Goal: Task Accomplishment & Management: Use online tool/utility

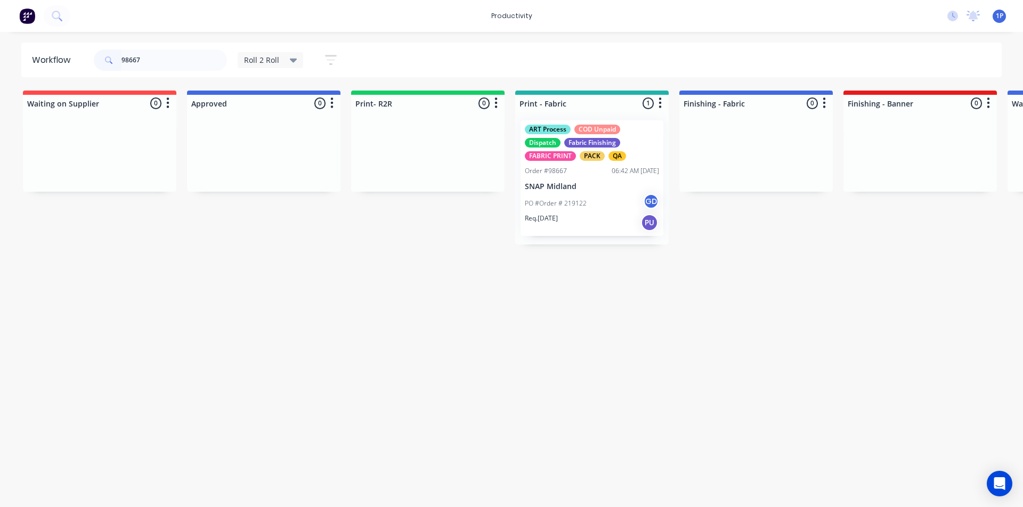
click at [208, 65] on input "98667" at bounding box center [173, 60] width 105 height 21
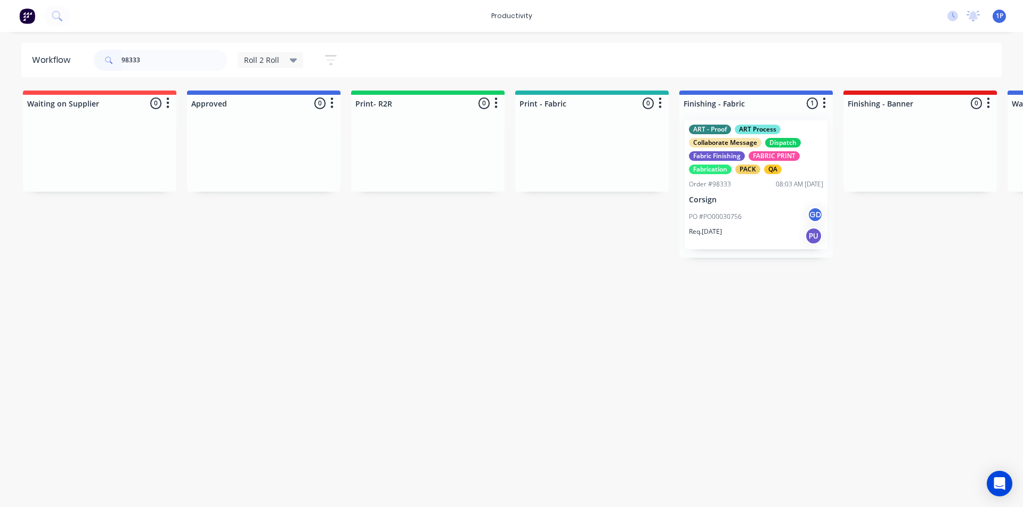
type input "98333"
click at [738, 203] on p "Corsign" at bounding box center [756, 199] width 134 height 9
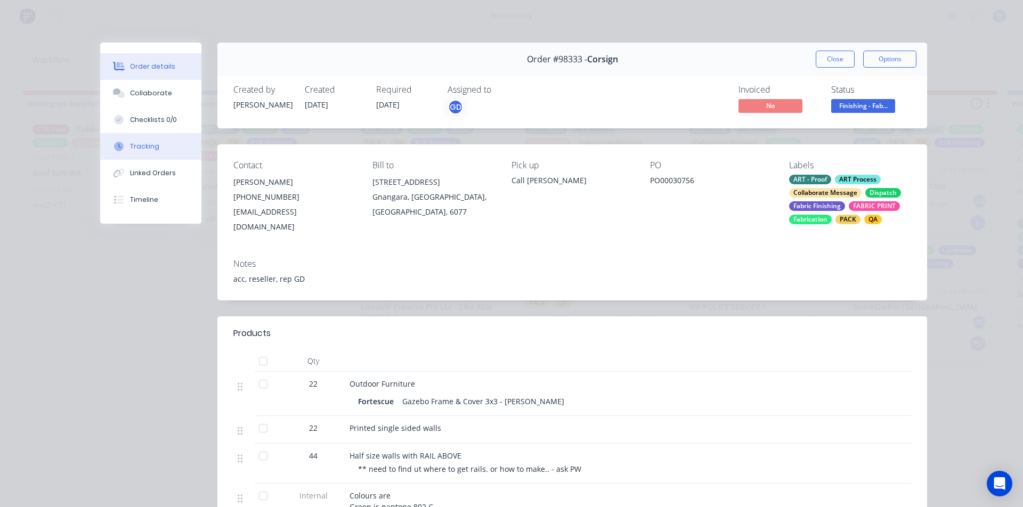
click at [166, 146] on button "Tracking" at bounding box center [150, 146] width 101 height 27
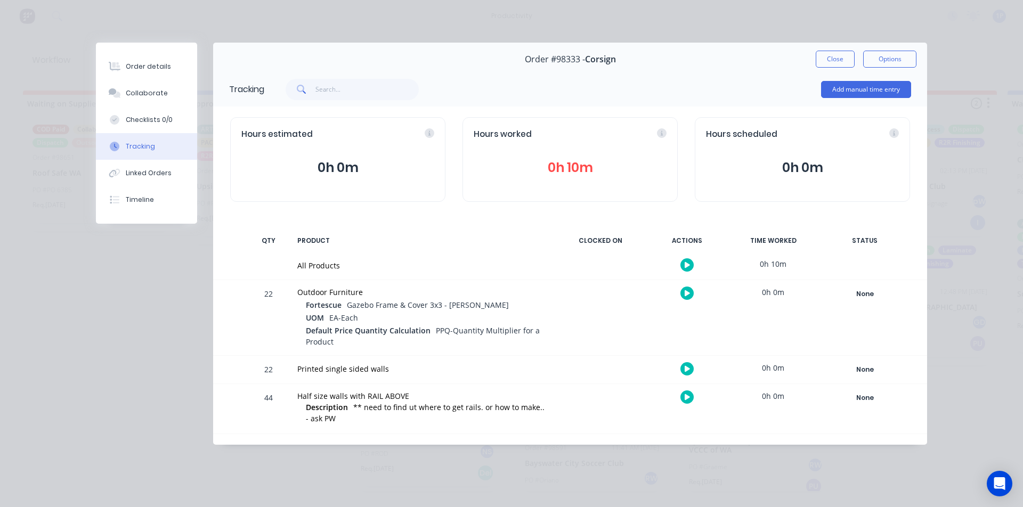
click at [686, 297] on button "button" at bounding box center [686, 293] width 13 height 13
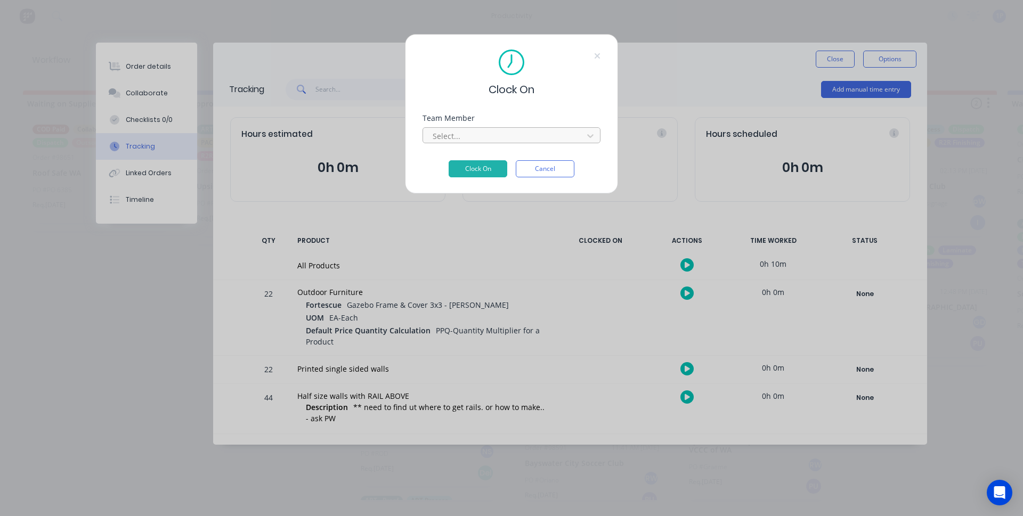
click at [505, 129] on div at bounding box center [504, 135] width 146 height 13
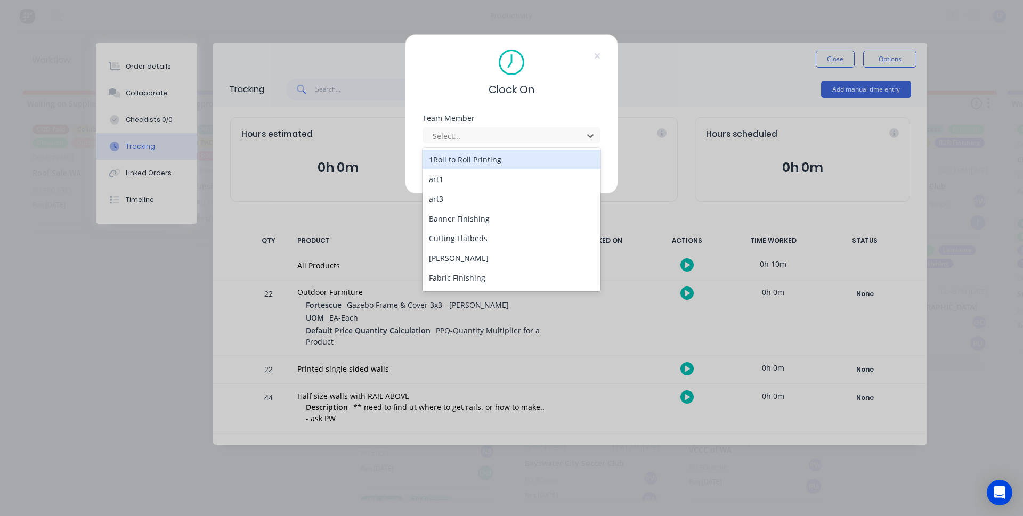
click at [507, 162] on div "1Roll to Roll Printing" at bounding box center [511, 160] width 178 height 20
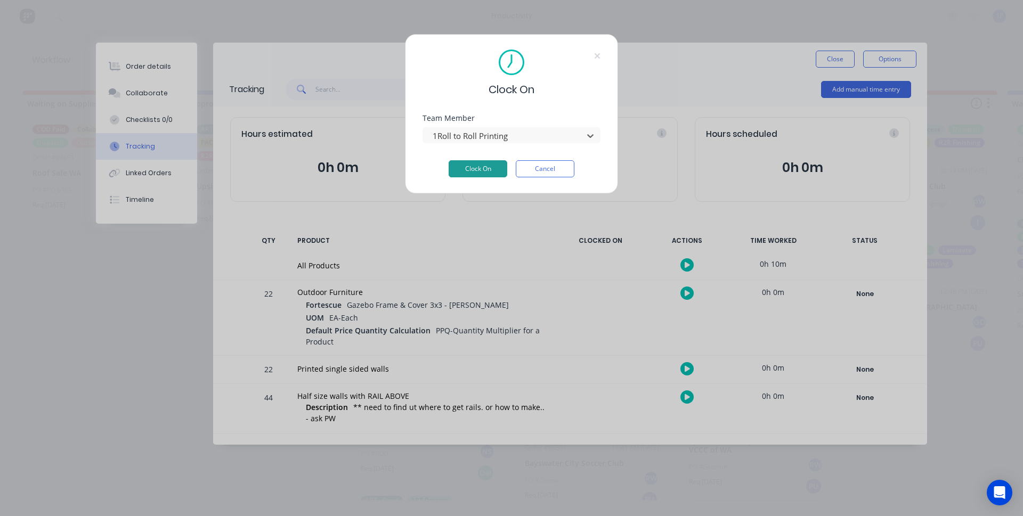
click at [494, 165] on button "Clock On" at bounding box center [477, 168] width 59 height 17
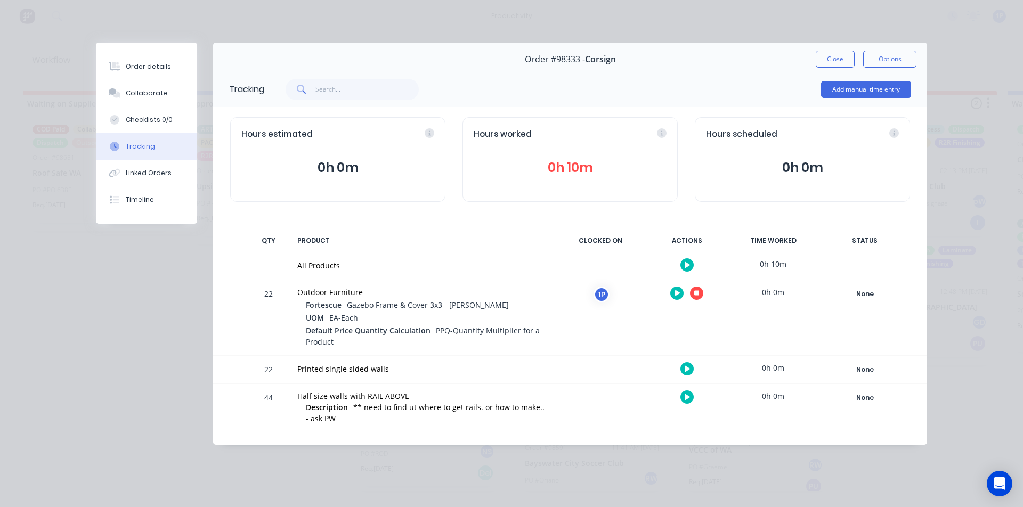
click at [687, 371] on icon "button" at bounding box center [686, 369] width 5 height 6
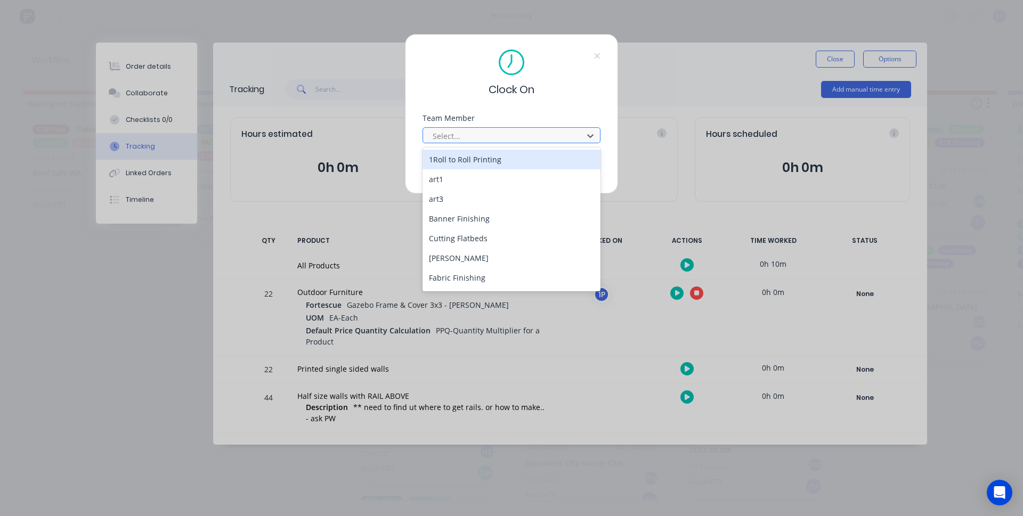
drag, startPoint x: 477, startPoint y: 132, endPoint x: 476, endPoint y: 140, distance: 8.7
click at [477, 132] on div at bounding box center [504, 135] width 146 height 13
drag, startPoint x: 474, startPoint y: 156, endPoint x: 474, endPoint y: 163, distance: 6.9
click at [474, 157] on div "1Roll to Roll Printing" at bounding box center [511, 160] width 178 height 20
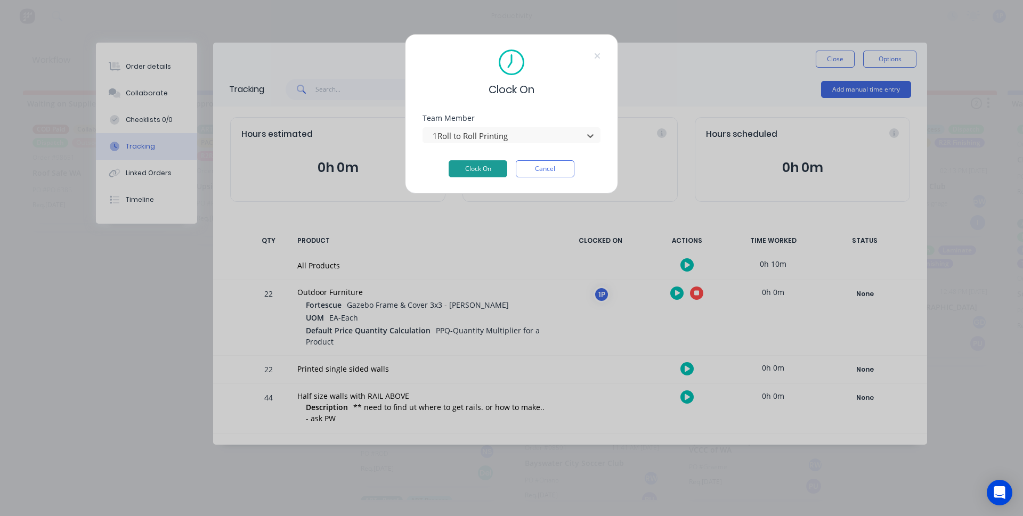
click at [474, 163] on button "Clock On" at bounding box center [477, 168] width 59 height 17
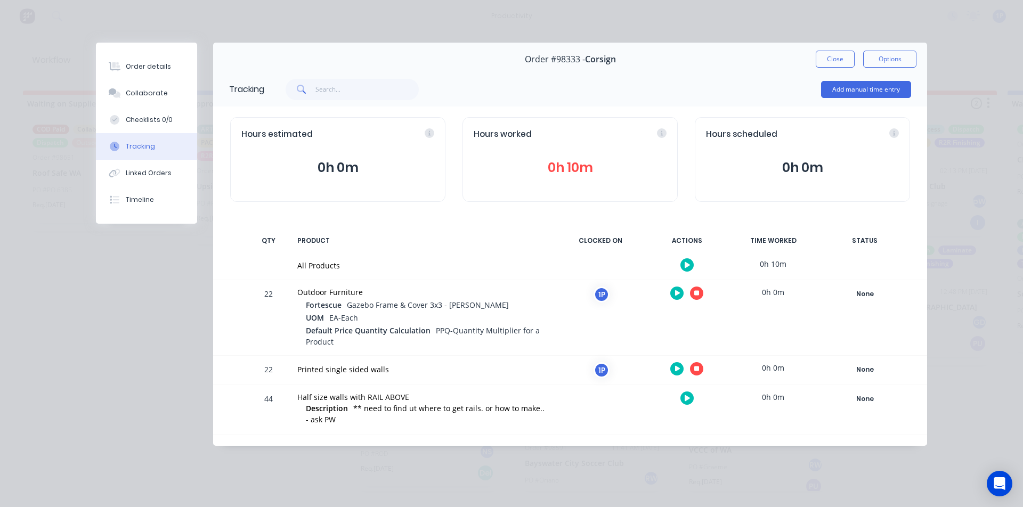
click at [694, 297] on button "button" at bounding box center [696, 293] width 13 height 13
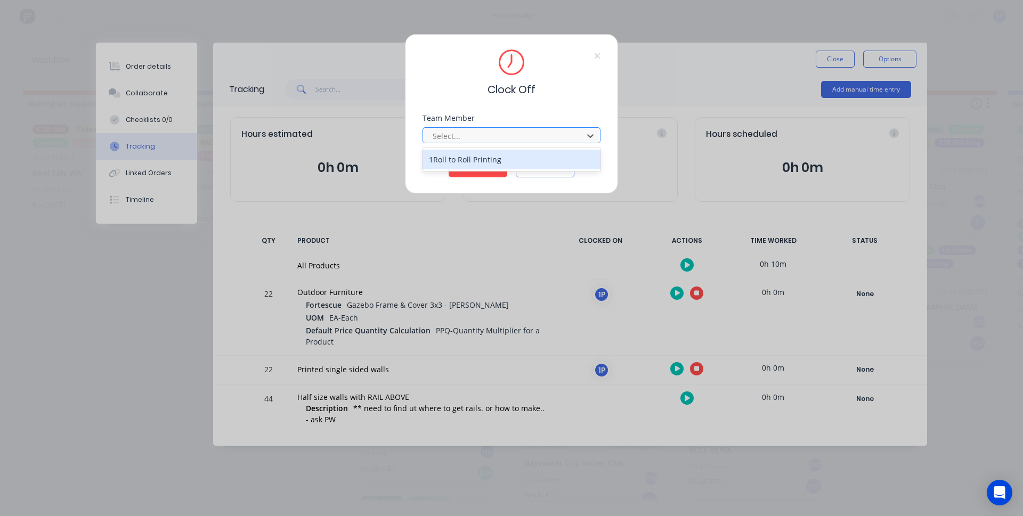
click at [500, 134] on div at bounding box center [504, 135] width 146 height 13
click at [485, 156] on div "1Roll to Roll Printing" at bounding box center [511, 160] width 178 height 20
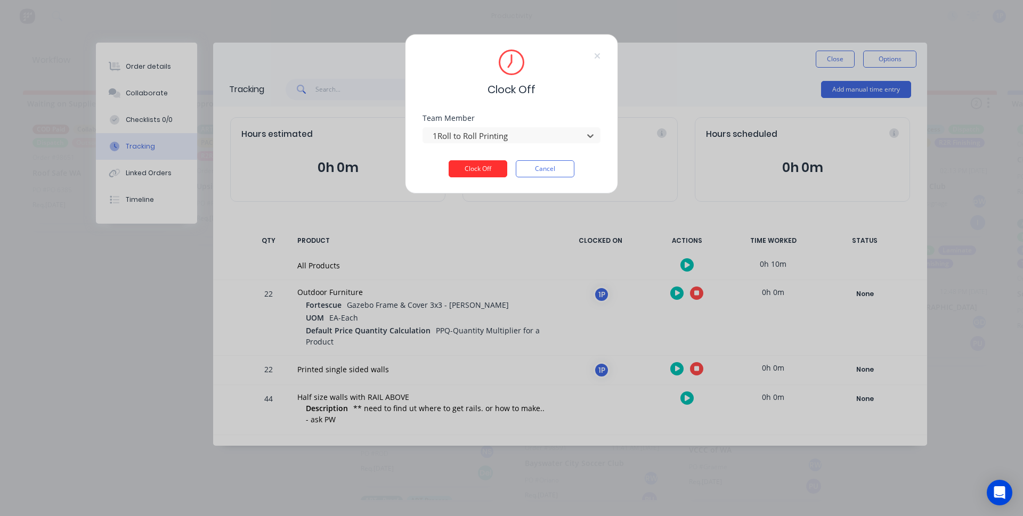
click at [482, 168] on button "Clock Off" at bounding box center [477, 168] width 59 height 17
